Goal: Task Accomplishment & Management: Complete application form

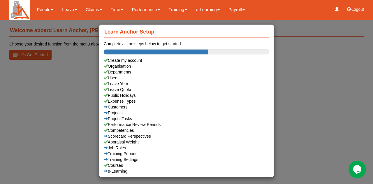
click at [61, 88] on div "Learn Anchor Setup Complete all the steps below to get started Create my accoun…" at bounding box center [186, 92] width 373 height 184
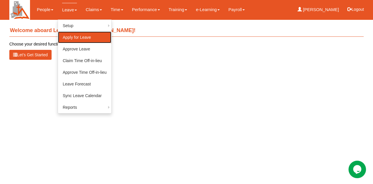
click at [66, 37] on link "Apply for Leave" at bounding box center [84, 37] width 53 height 12
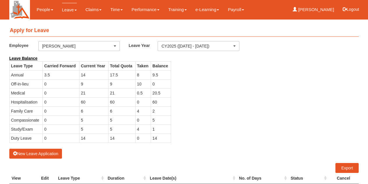
select select "50"
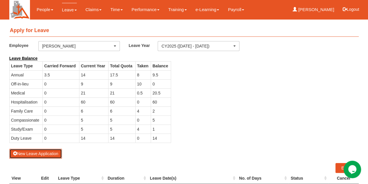
click at [33, 151] on button "New Leave Application" at bounding box center [35, 154] width 53 height 10
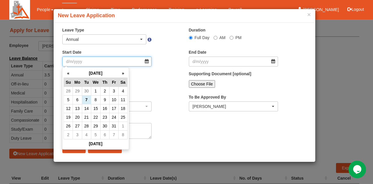
click at [131, 60] on input "Start Date" at bounding box center [106, 61] width 89 height 10
click at [121, 73] on th "»" at bounding box center [122, 73] width 9 height 9
click at [78, 118] on td "17" at bounding box center [77, 117] width 9 height 9
type input "[DATE]"
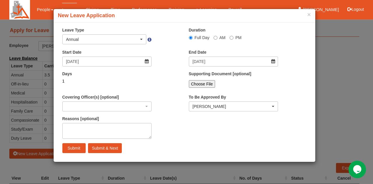
select select
click at [72, 146] on input "Submit" at bounding box center [73, 148] width 23 height 10
select select
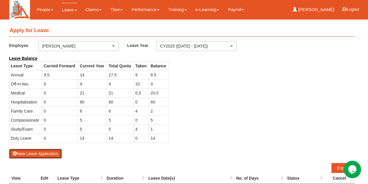
select select "50"
